Goal: Task Accomplishment & Management: Contribute content

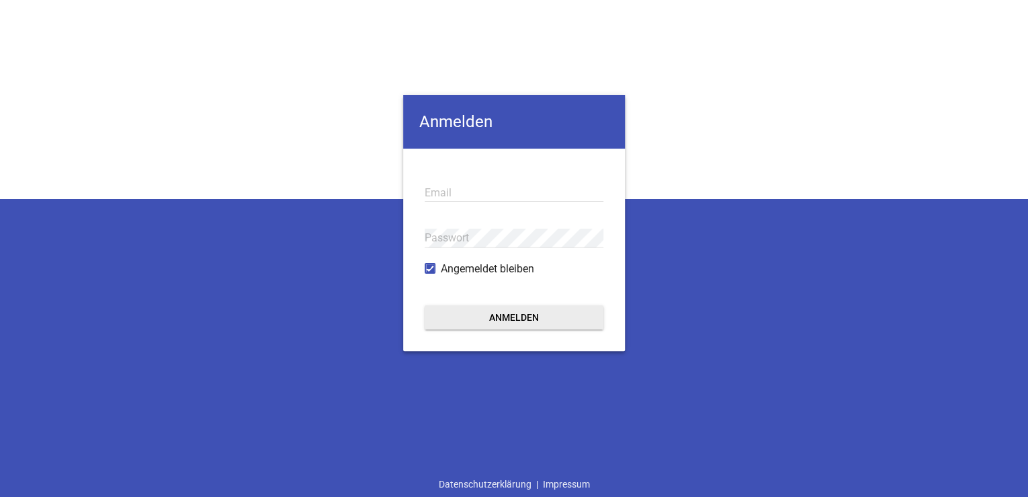
click at [925, 401] on div "Anmelden Email Passwort Angemeldet bleiben Anmelden Datenschutzerklärung | Impr…" at bounding box center [514, 248] width 1028 height 497
click at [468, 194] on input "email" at bounding box center [514, 192] width 179 height 18
paste input "[EMAIL_ADDRESS][DOMAIN_NAME]"
click at [466, 194] on input "[EMAIL_ADDRESS][DOMAIN_NAME]" at bounding box center [514, 192] width 179 height 18
type input "[EMAIL_ADDRESS][DOMAIN_NAME]"
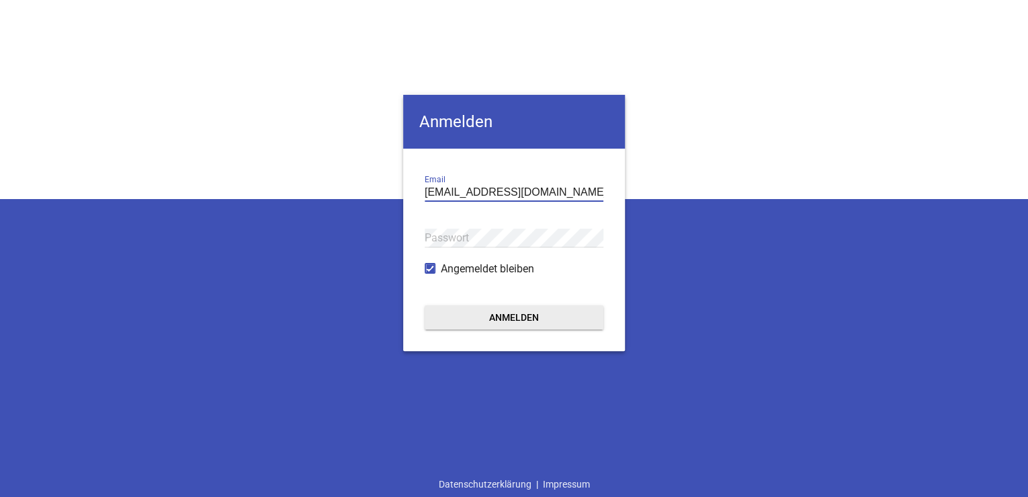
click at [457, 228] on div "Passwort" at bounding box center [514, 237] width 179 height 45
drag, startPoint x: 427, startPoint y: 447, endPoint x: 427, endPoint y: 437, distance: 9.4
click at [427, 446] on div "[PERSON_NAME] [PERSON_NAME][EMAIL_ADDRESS][DOMAIN_NAME] Email Passwort Angemeld…" at bounding box center [514, 248] width 1028 height 497
click at [495, 318] on button "Anmelden" at bounding box center [514, 317] width 179 height 24
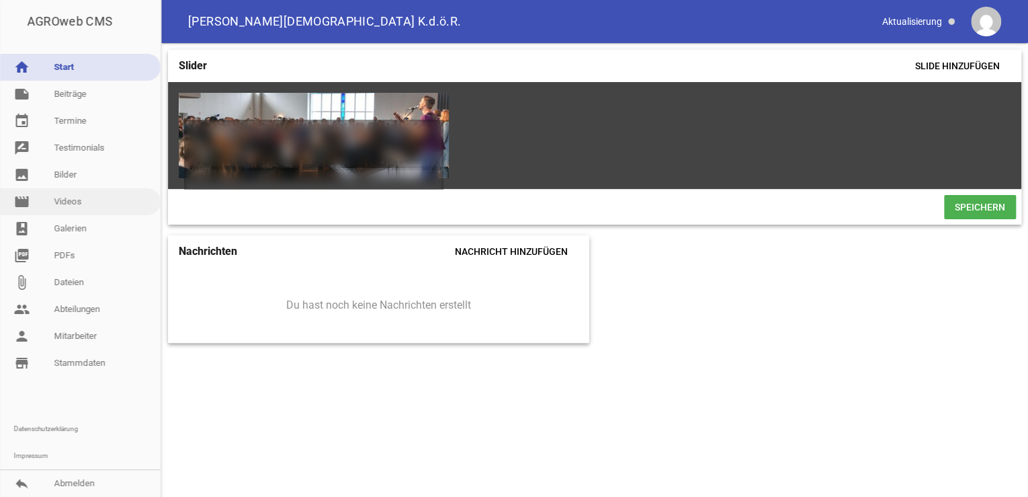
click at [77, 200] on link "movie Videos" at bounding box center [80, 201] width 161 height 27
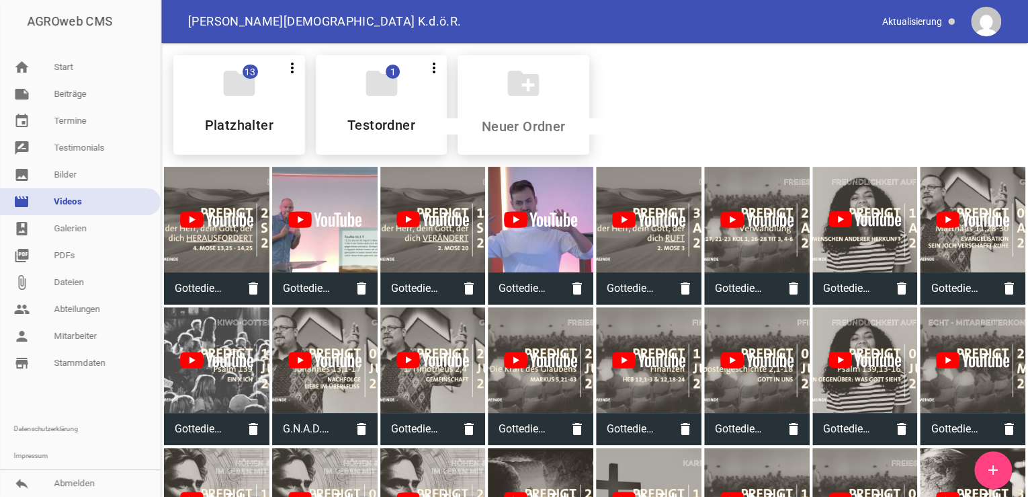
click at [992, 467] on icon "add" at bounding box center [993, 470] width 16 height 16
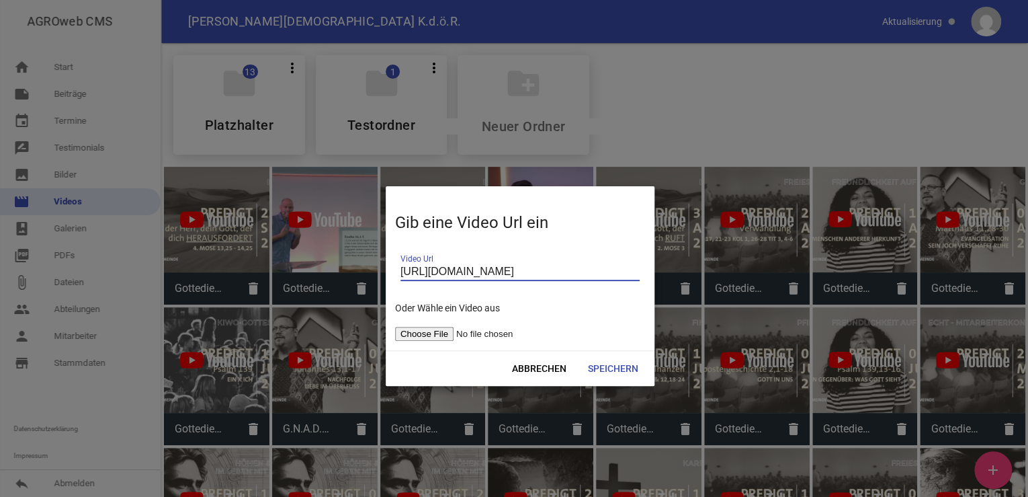
scroll to position [0, 34]
type input "[URL][DOMAIN_NAME]"
click at [617, 367] on span "Speichern" at bounding box center [613, 368] width 72 height 24
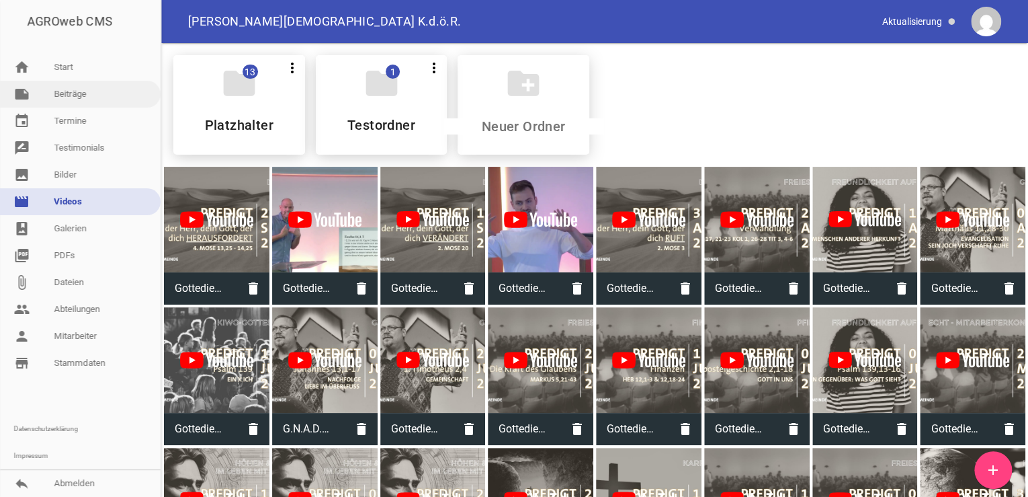
click at [74, 93] on link "note Beiträge" at bounding box center [80, 94] width 161 height 27
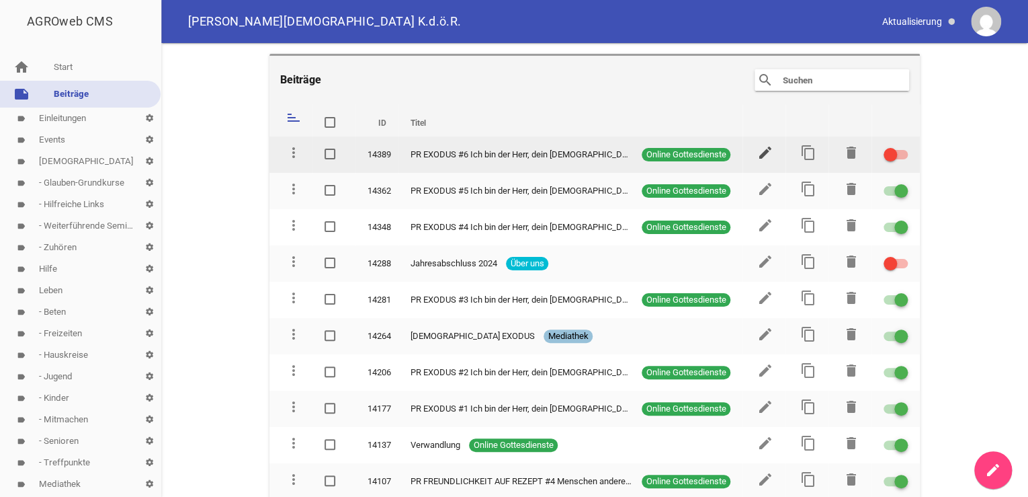
click at [757, 156] on icon "edit" at bounding box center [765, 152] width 16 height 16
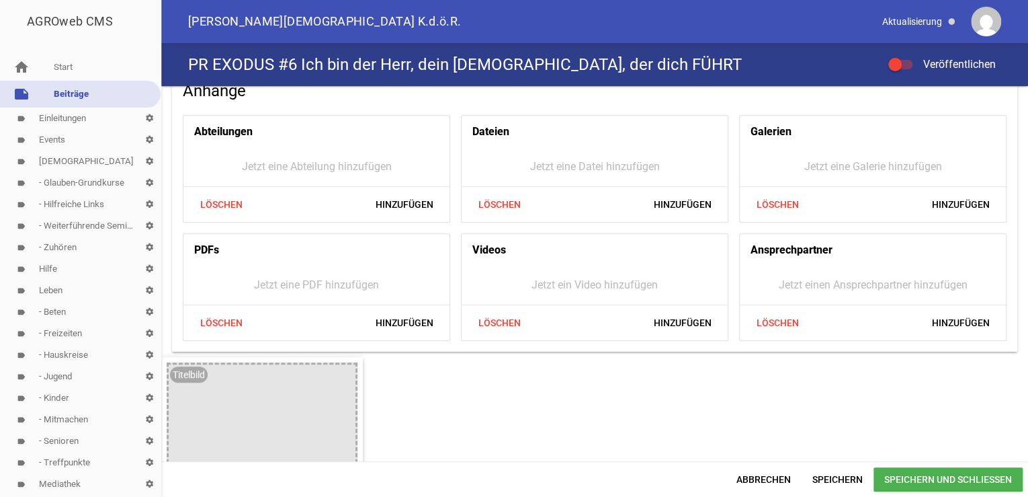
scroll to position [358, 0]
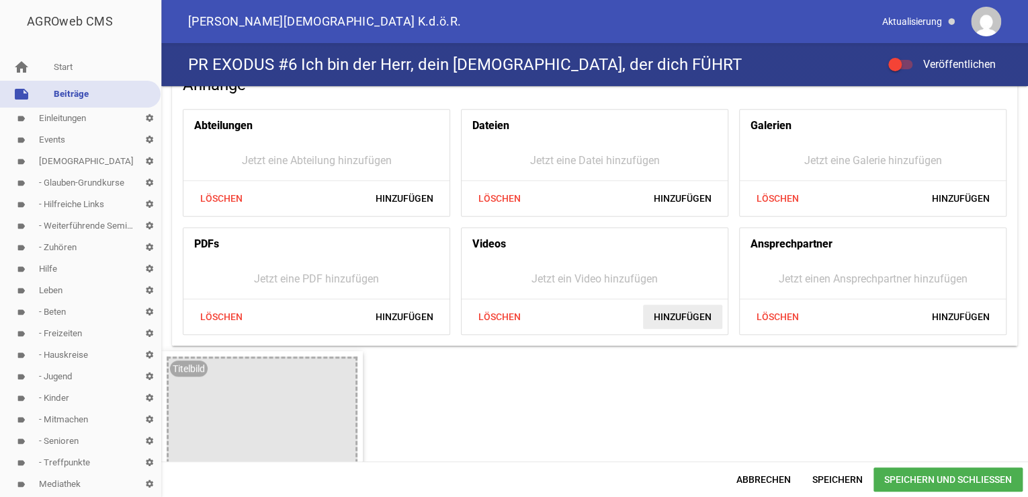
click at [685, 317] on span "Hinzufügen" at bounding box center [682, 316] width 79 height 24
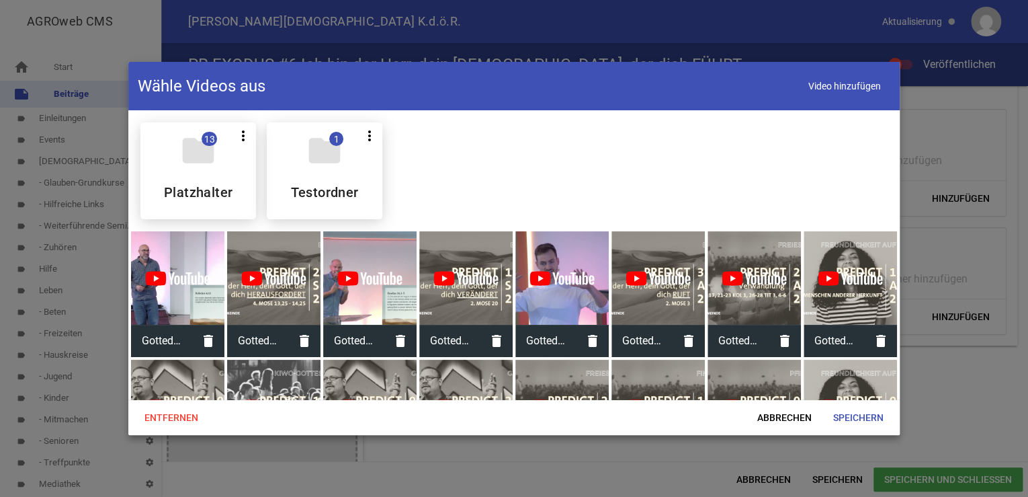
click at [194, 277] on div at bounding box center [177, 277] width 93 height 93
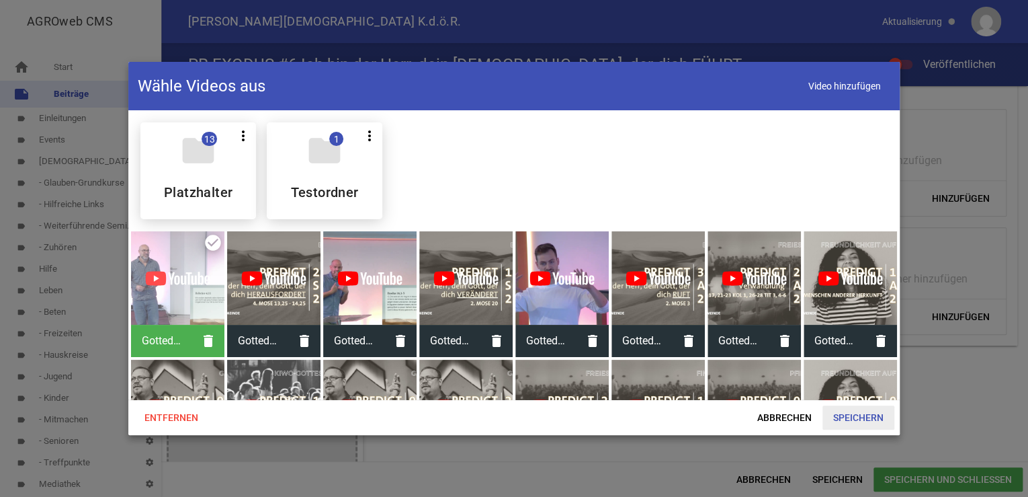
click at [846, 419] on span "Speichern" at bounding box center [859, 417] width 72 height 24
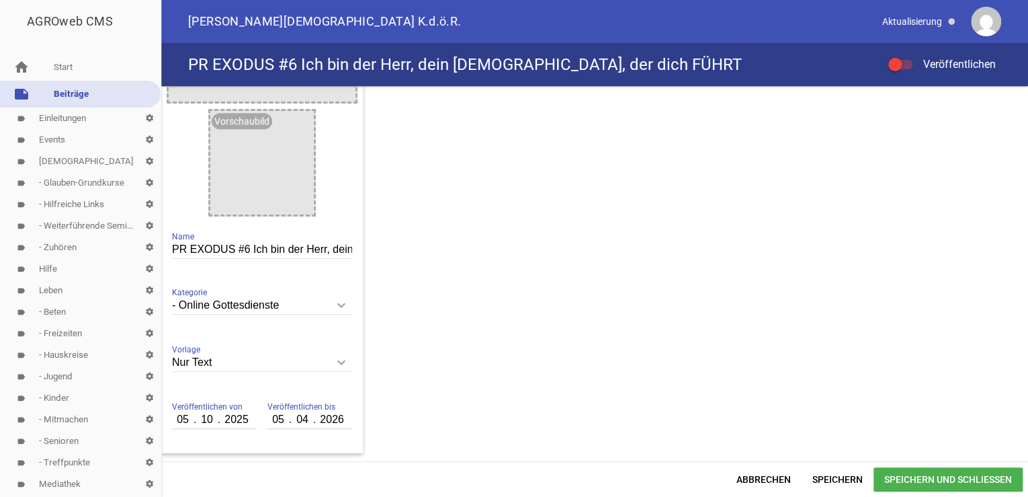
scroll to position [806, 0]
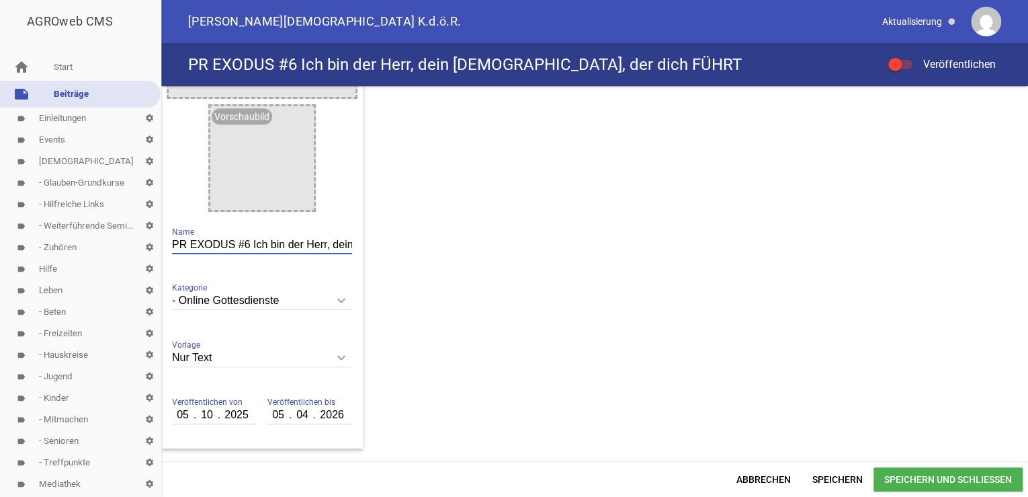
click at [333, 242] on input "PR EXODUS #6 Ich bin der Herr, dein [DEMOGRAPHIC_DATA], der dich FÜHRT" at bounding box center [262, 245] width 180 height 18
click at [333, 246] on input "PR EXODUS #6 Ich bin der Herr, dein [DEMOGRAPHIC_DATA], der dich" at bounding box center [262, 245] width 180 height 18
type input "PR EXODUS #6 Ich bin der Herr, dein [DEMOGRAPHIC_DATA], der dich ZUR RUHE FÜHRT"
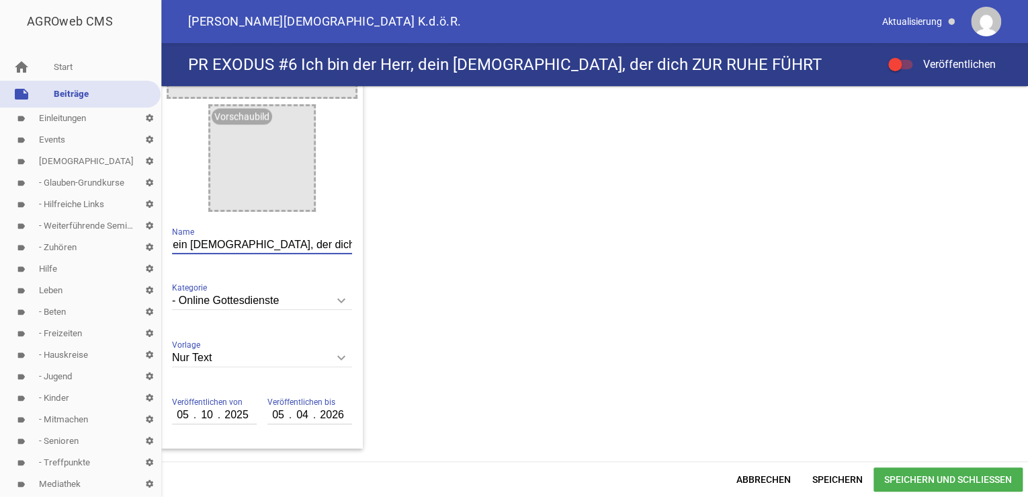
scroll to position [0, 0]
click at [411, 444] on div "[DATE] 10:00 Prediger: Pastor Predigttext: Anhänge Abteilungen Jetzt eine Abtei…" at bounding box center [594, 273] width 867 height 375
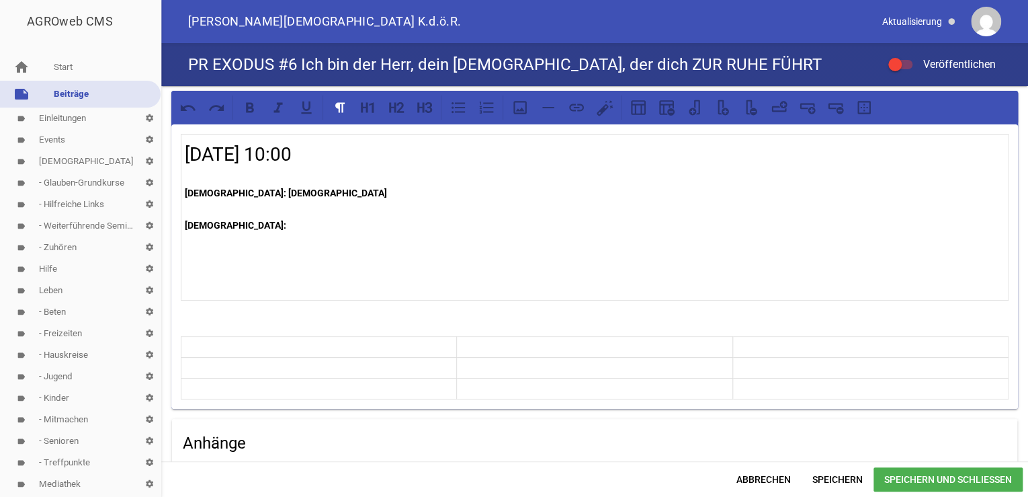
click at [264, 187] on p "[DEMOGRAPHIC_DATA]: [DEMOGRAPHIC_DATA]" at bounding box center [595, 193] width 820 height 16
click at [242, 222] on p "[DEMOGRAPHIC_DATA]:" at bounding box center [595, 225] width 820 height 16
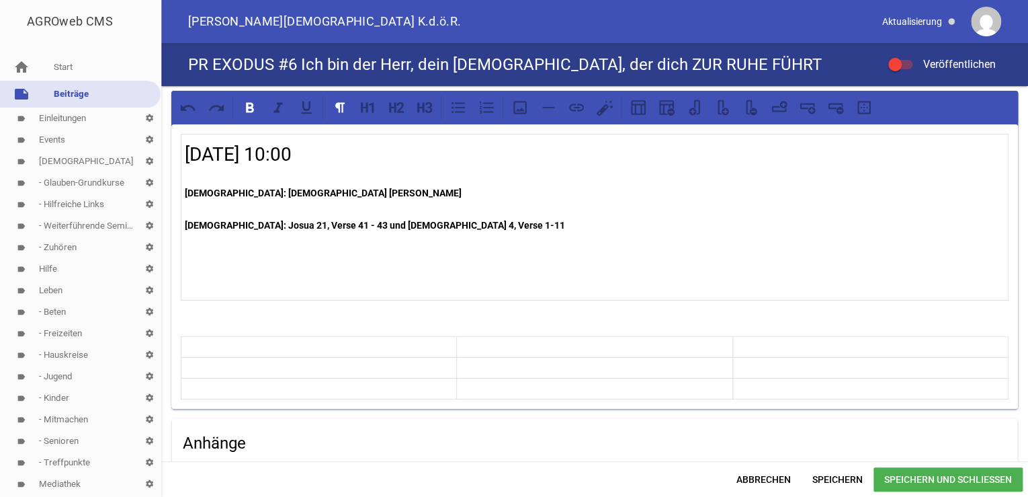
click at [235, 224] on strong "[DEMOGRAPHIC_DATA]: Josua 21, Verse 41 - 43 und [DEMOGRAPHIC_DATA] 4, Verse 1-11" at bounding box center [375, 225] width 380 height 11
click at [966, 478] on span "Speichern und Schließen" at bounding box center [948, 479] width 149 height 24
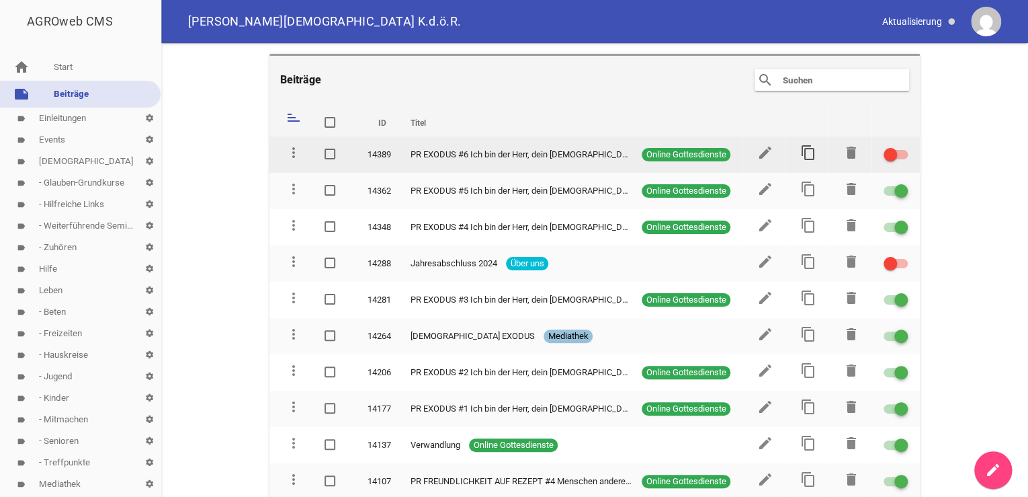
click at [805, 153] on icon "content_copy" at bounding box center [808, 152] width 16 height 16
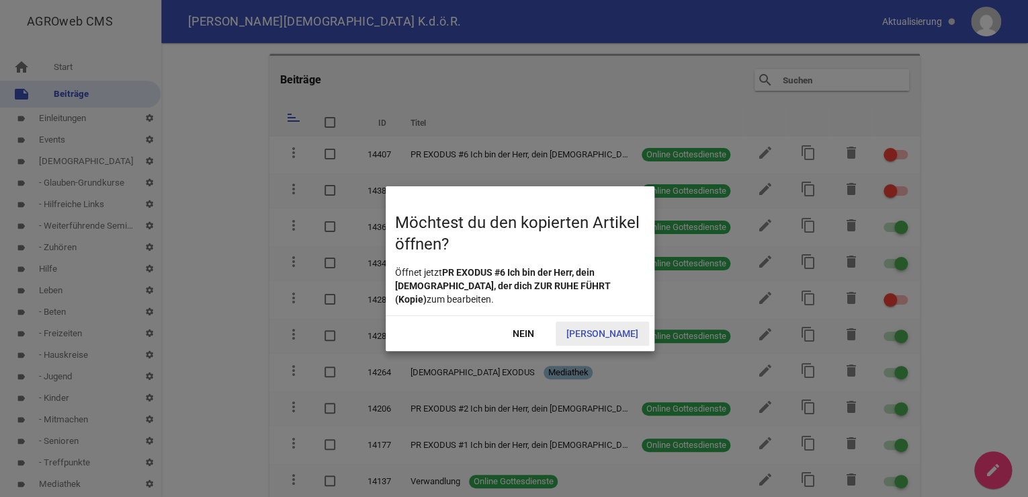
click at [617, 321] on span "[PERSON_NAME]" at bounding box center [602, 333] width 93 height 24
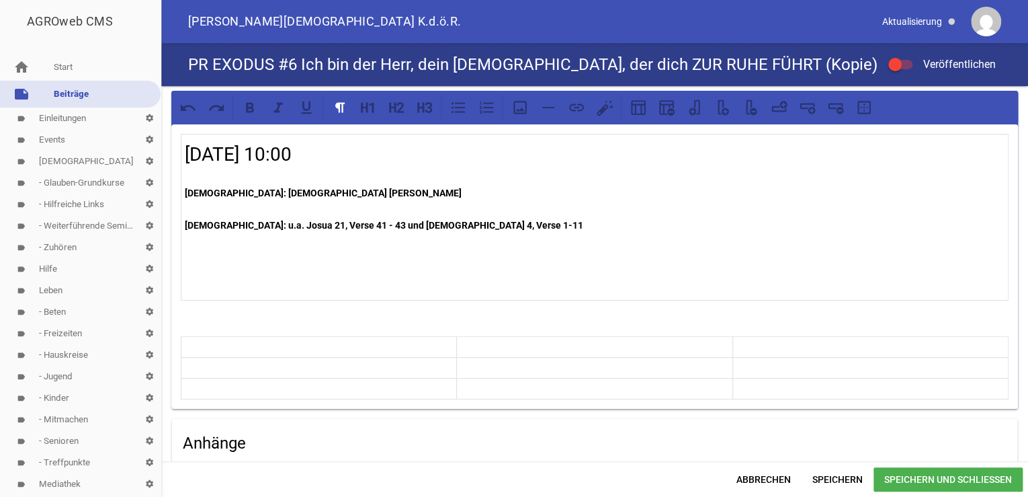
click at [262, 154] on h2 "[DATE] 10:00" at bounding box center [595, 154] width 820 height 28
drag, startPoint x: 255, startPoint y: 192, endPoint x: 339, endPoint y: 185, distance: 83.6
click at [339, 185] on p "[DEMOGRAPHIC_DATA]: [DEMOGRAPHIC_DATA] [PERSON_NAME]" at bounding box center [595, 193] width 820 height 16
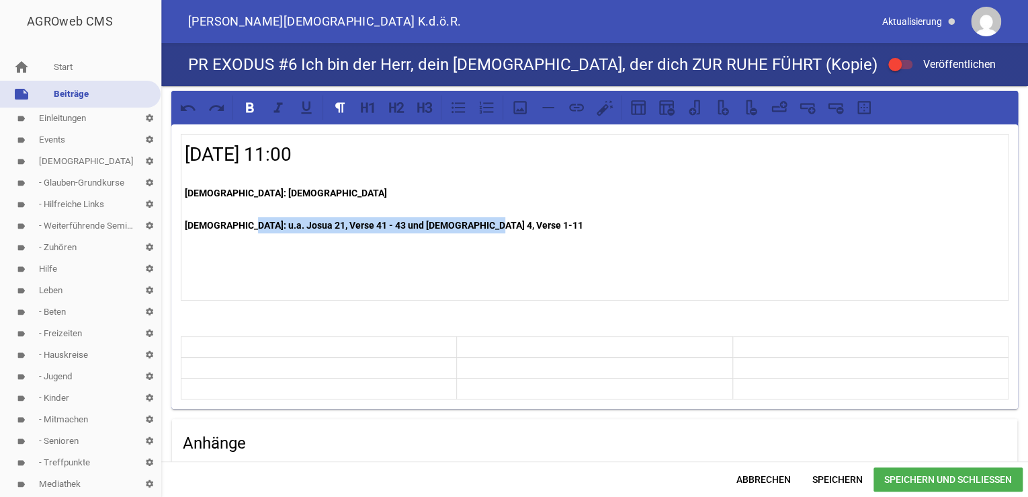
drag, startPoint x: 237, startPoint y: 226, endPoint x: 473, endPoint y: 219, distance: 236.6
click at [473, 219] on p "[DEMOGRAPHIC_DATA]: u.a. Josua 21, Verse 41 - 43 und [DEMOGRAPHIC_DATA] 4, Vers…" at bounding box center [595, 225] width 820 height 16
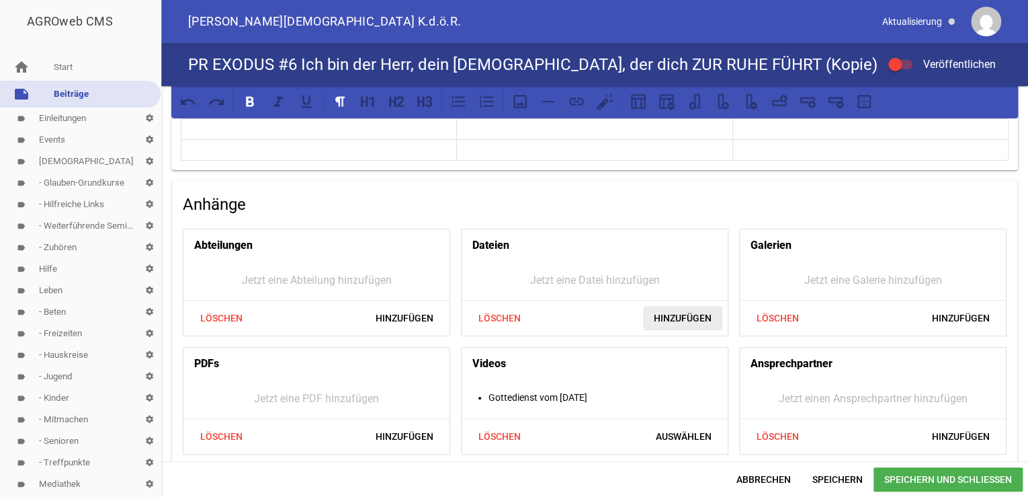
scroll to position [251, 0]
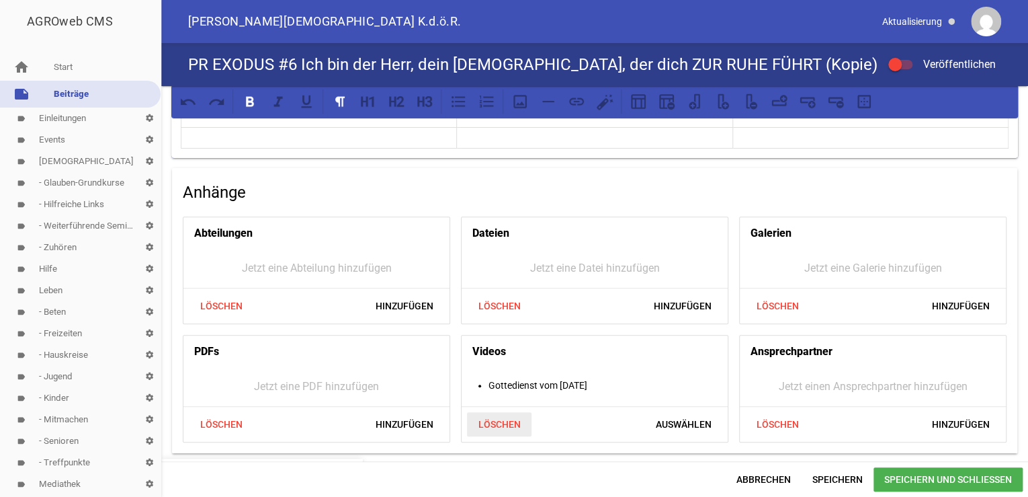
click at [501, 422] on span "Löschen" at bounding box center [499, 424] width 65 height 24
click at [911, 478] on span "Speichern und Schließen" at bounding box center [948, 479] width 149 height 24
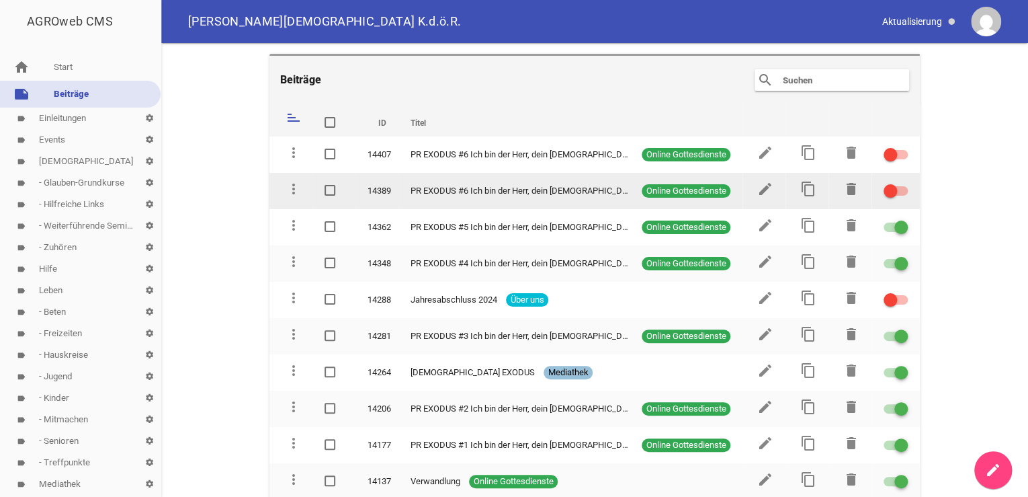
click at [898, 192] on div at bounding box center [896, 190] width 24 height 9
click at [904, 183] on input "checkbox" at bounding box center [904, 183] width 0 height 0
